Goal: Complete application form: Complete application form

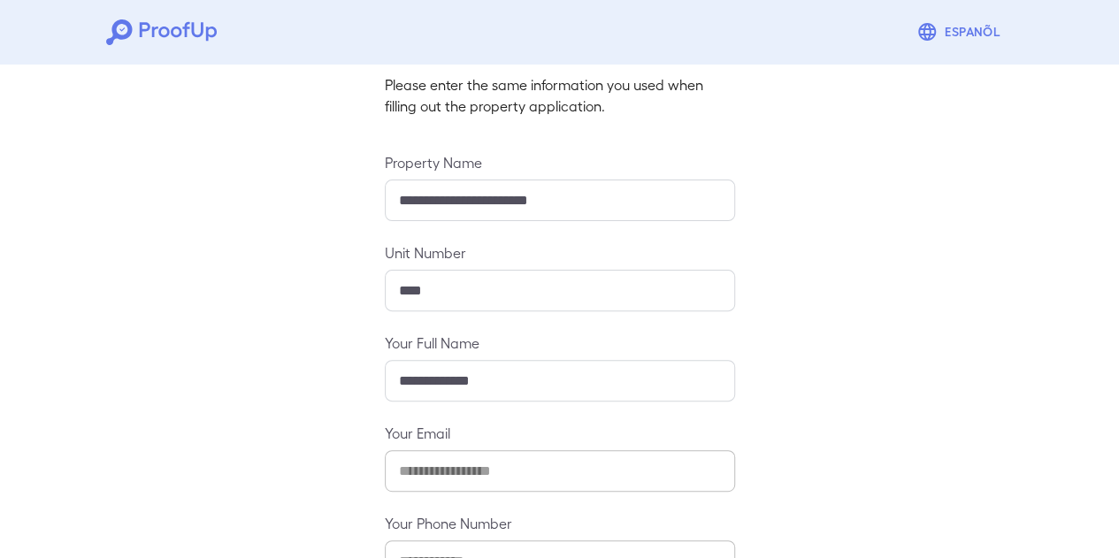
scroll to position [242, 0]
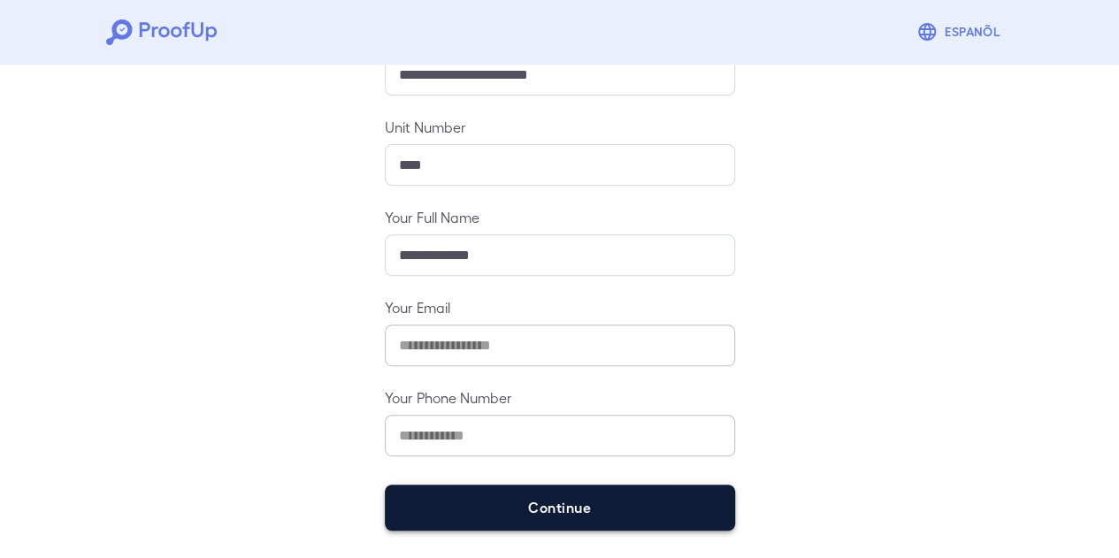
click at [639, 509] on button "Continue" at bounding box center [560, 508] width 350 height 46
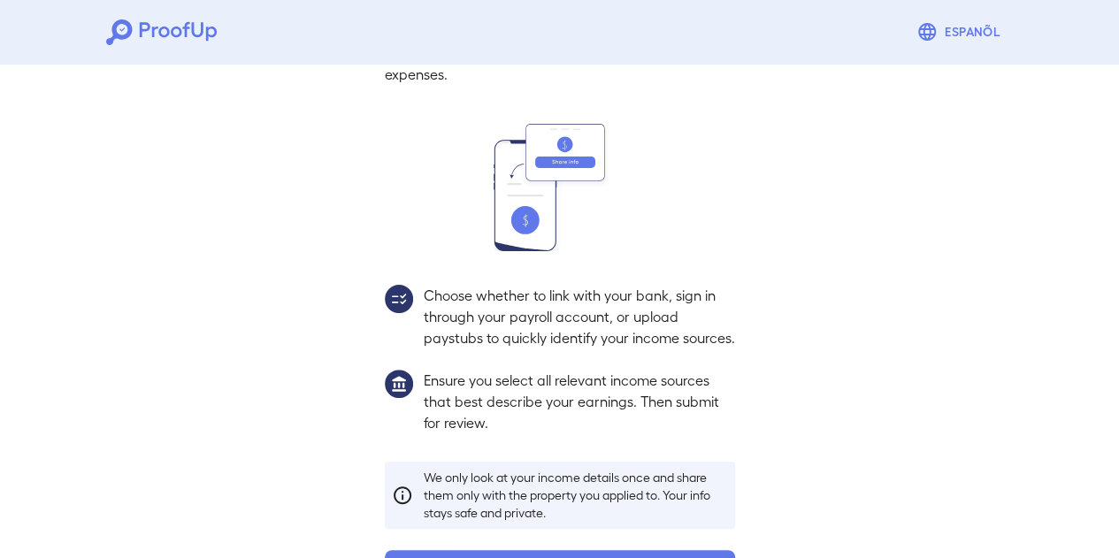
scroll to position [218, 0]
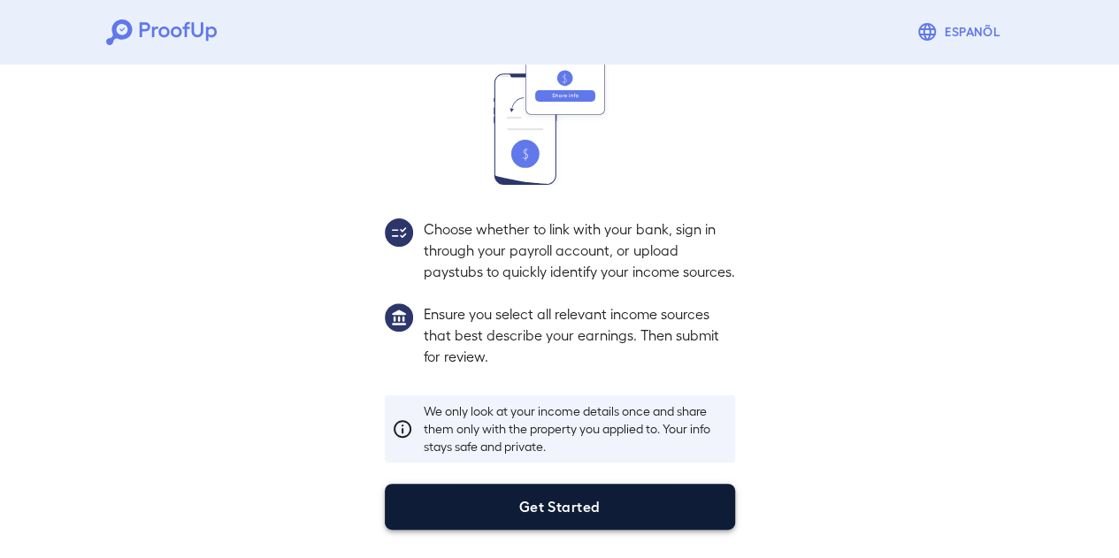
click at [592, 503] on button "Get Started" at bounding box center [560, 507] width 350 height 46
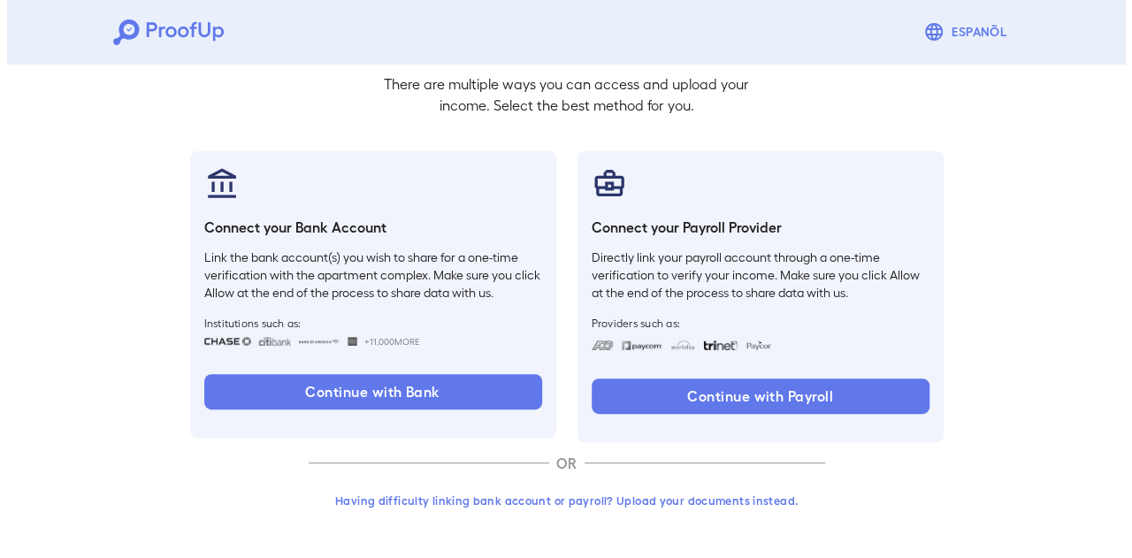
scroll to position [117, 0]
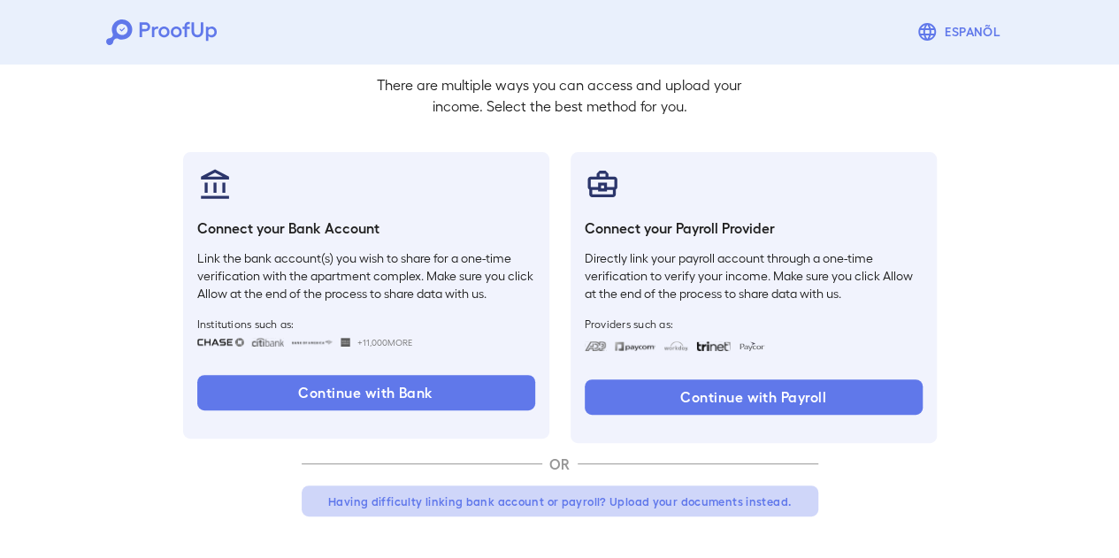
click at [568, 497] on button "Having difficulty linking bank account or payroll? Upload your documents instea…" at bounding box center [560, 502] width 517 height 32
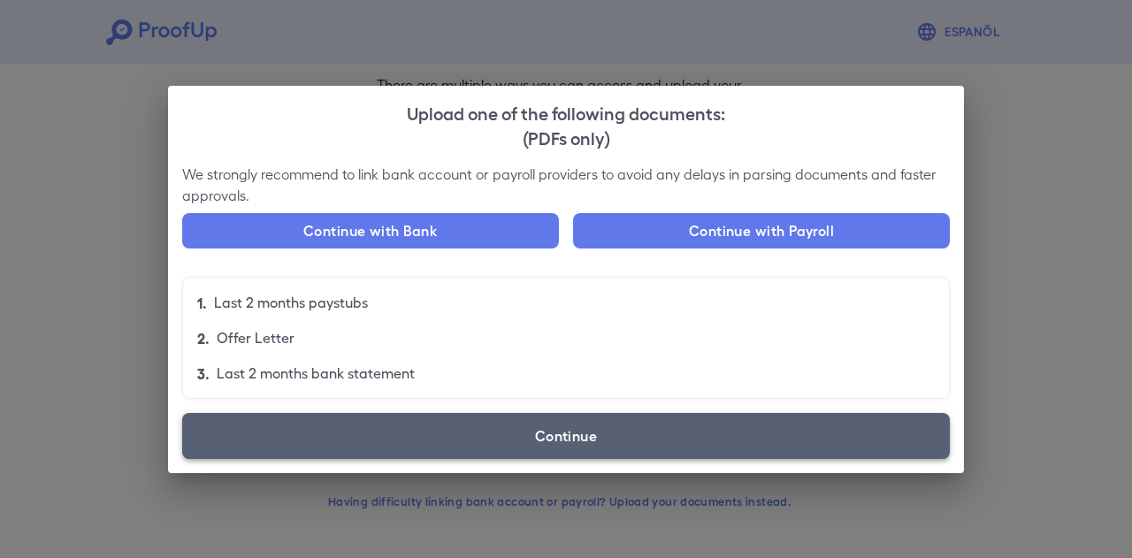
click at [487, 448] on label "Continue" at bounding box center [566, 436] width 768 height 46
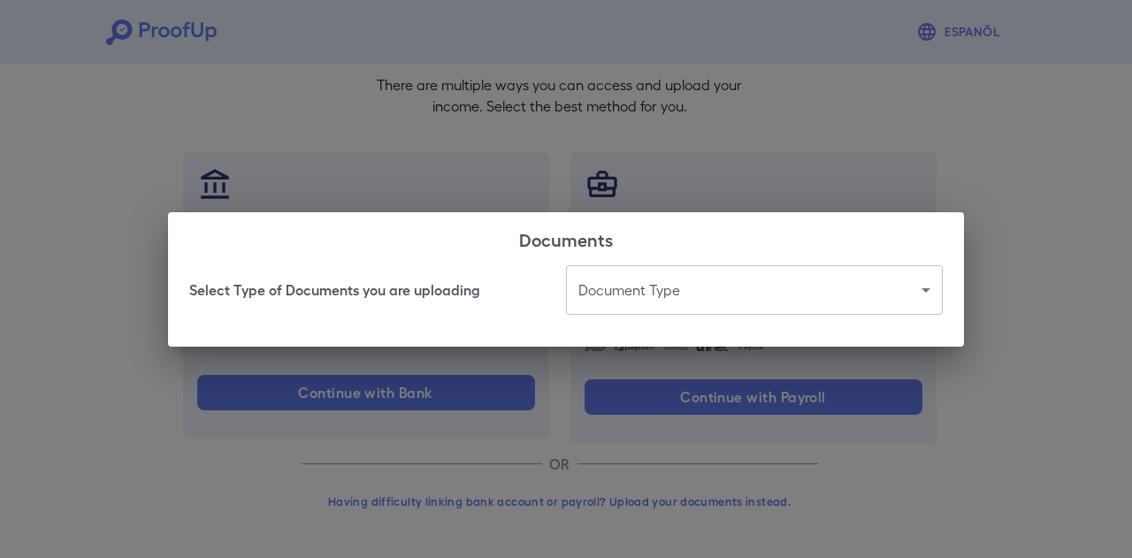
click at [697, 290] on body "Espanõl Go back How Would You Like to Verify Your Income? There are multiple wa…" at bounding box center [566, 221] width 1132 height 676
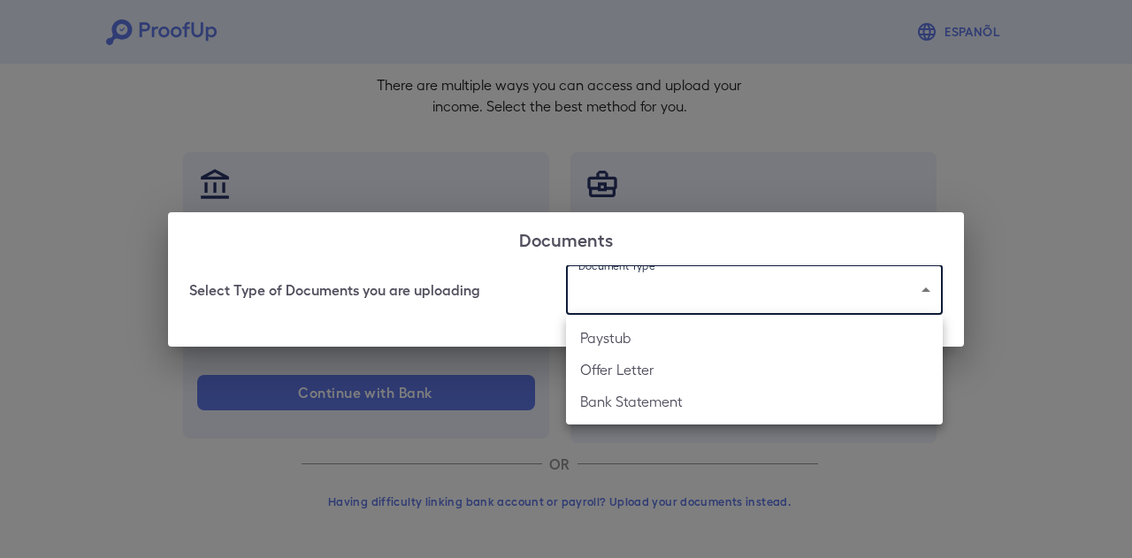
click at [672, 414] on li "Bank Statement" at bounding box center [754, 402] width 377 height 32
type input "**********"
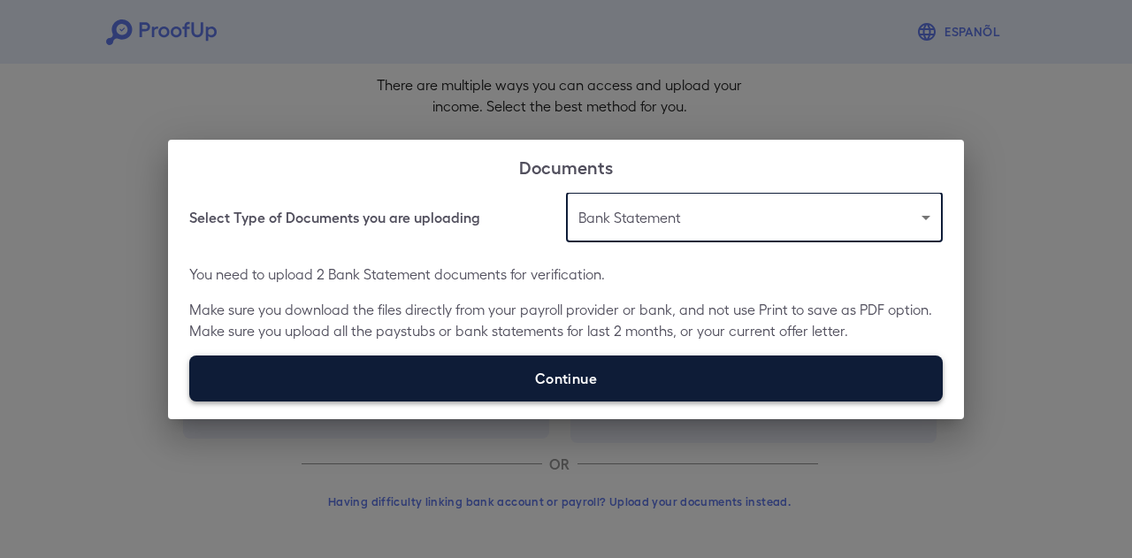
click at [584, 363] on label "Continue" at bounding box center [566, 379] width 754 height 46
click at [190, 401] on input "Continue" at bounding box center [189, 401] width 1 height 1
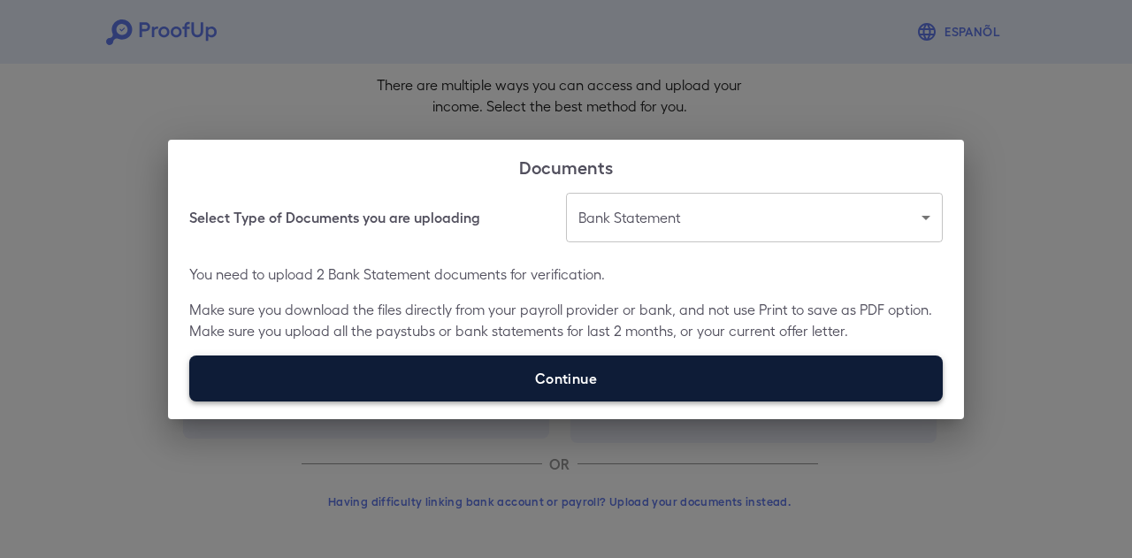
type input "**********"
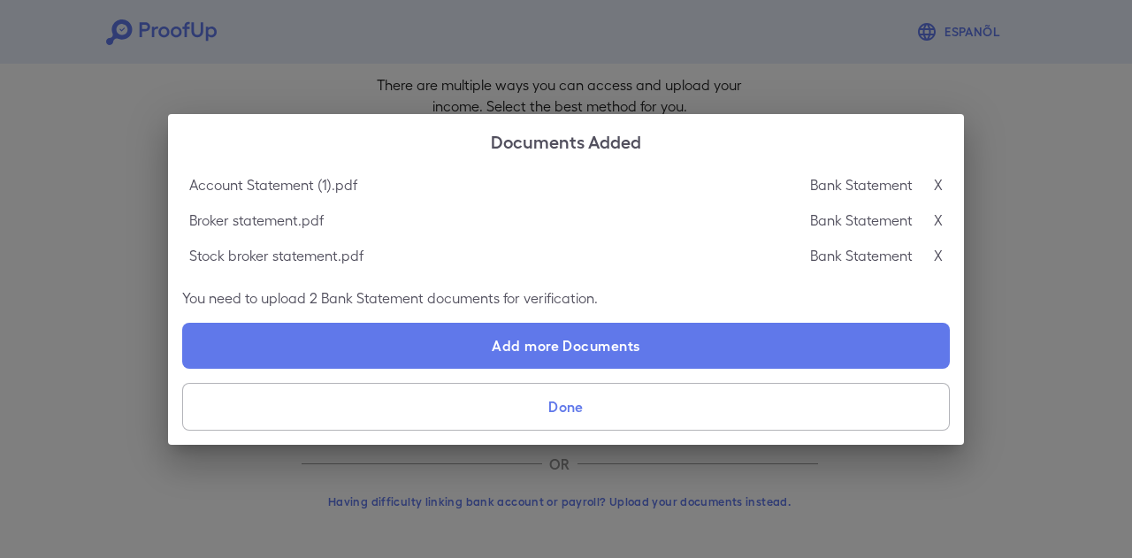
click at [647, 421] on button "Done" at bounding box center [566, 407] width 768 height 48
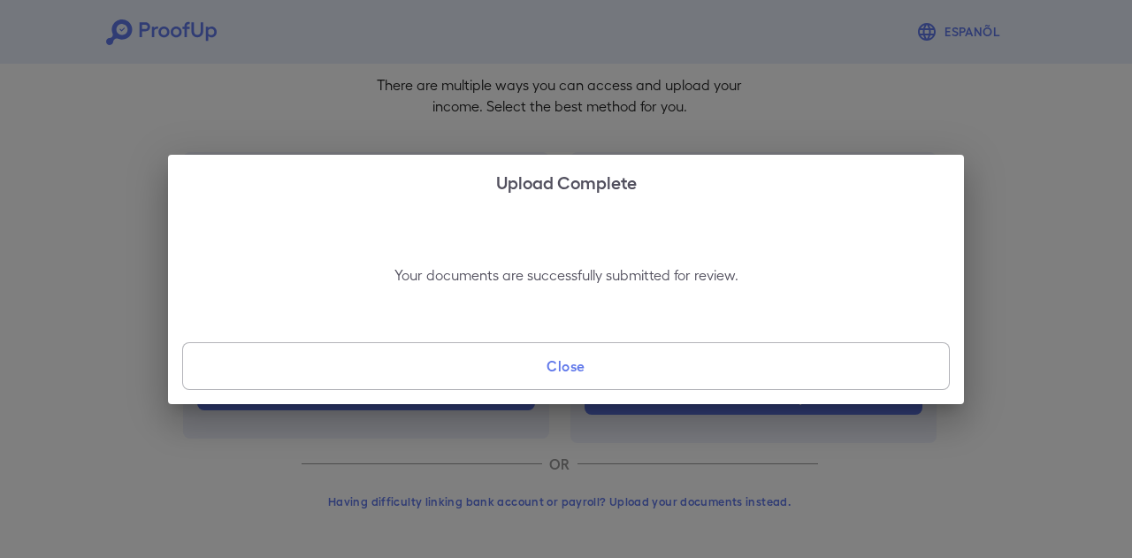
click at [605, 379] on button "Close" at bounding box center [566, 366] width 768 height 48
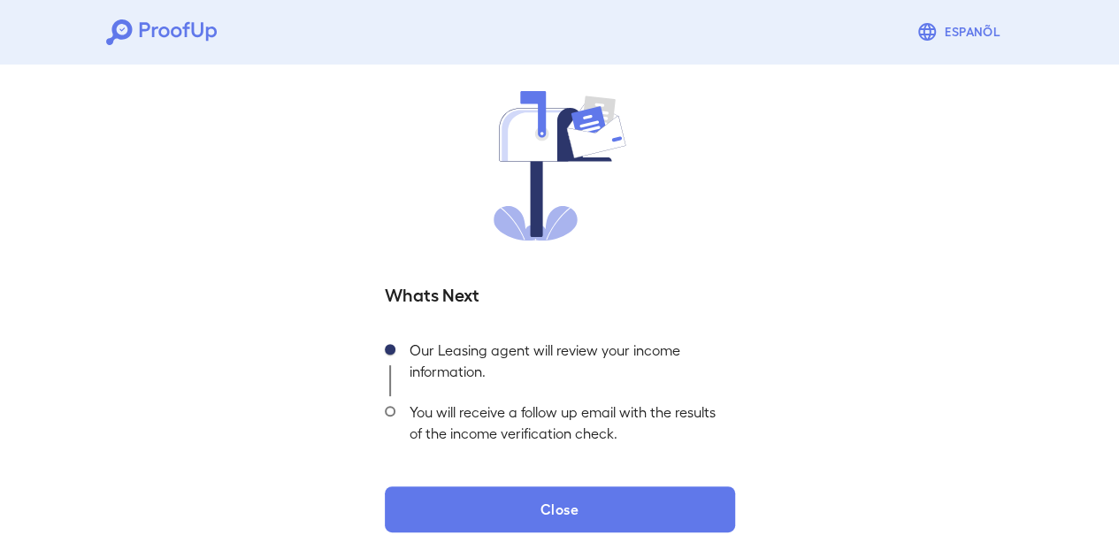
scroll to position [119, 0]
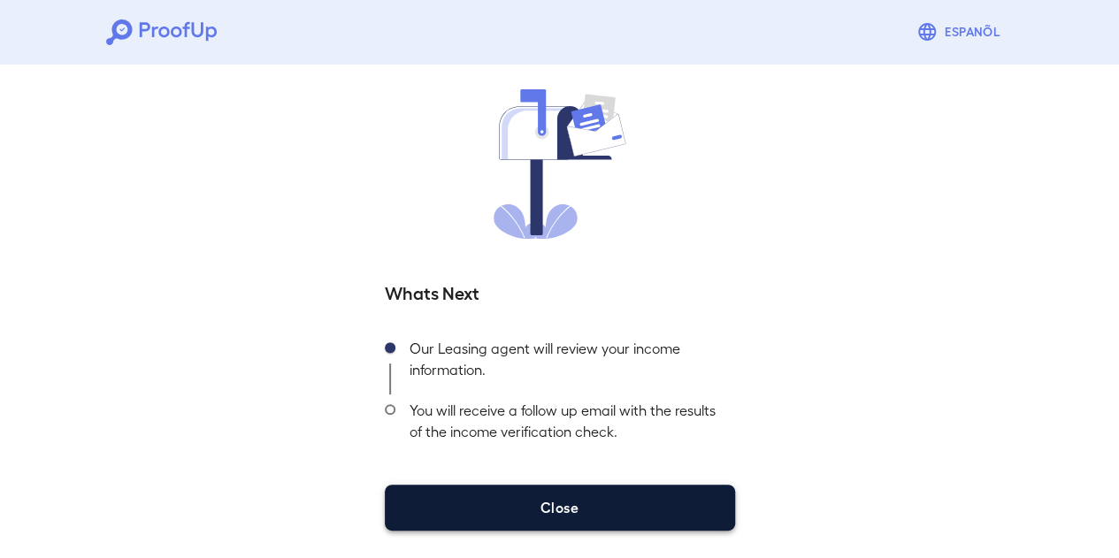
click at [475, 487] on button "Close" at bounding box center [560, 508] width 350 height 46
